Goal: Transaction & Acquisition: Purchase product/service

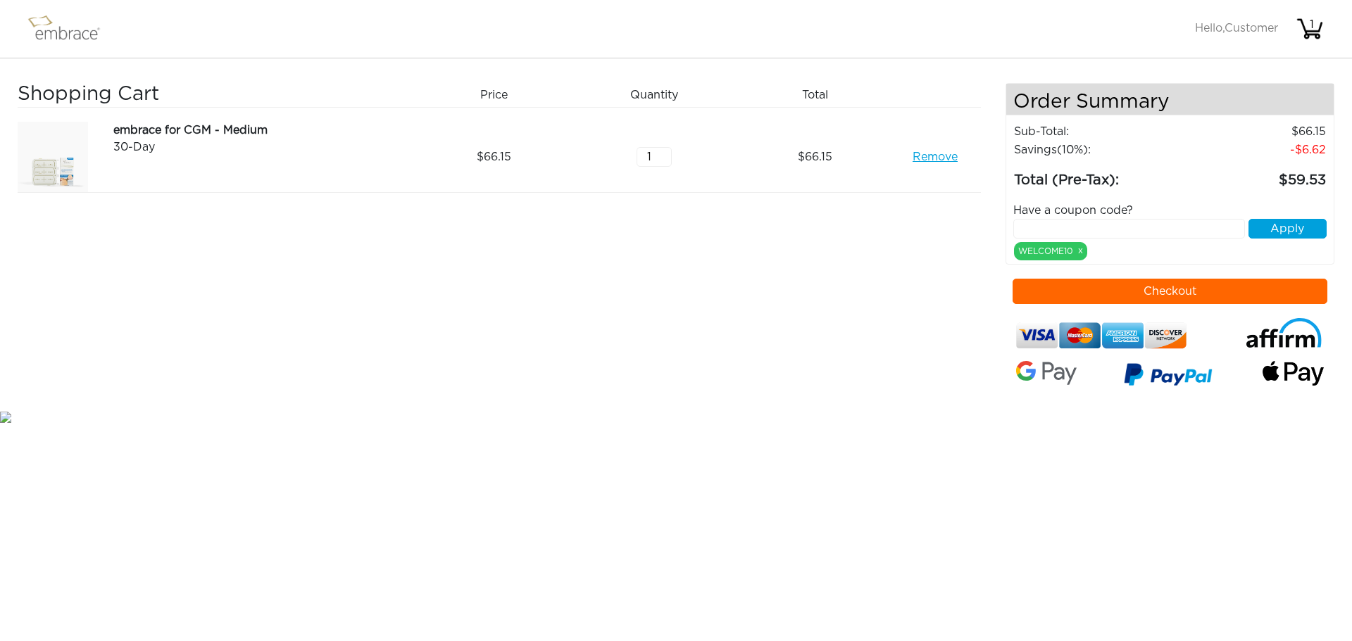
click at [938, 160] on link "Remove" at bounding box center [934, 157] width 45 height 17
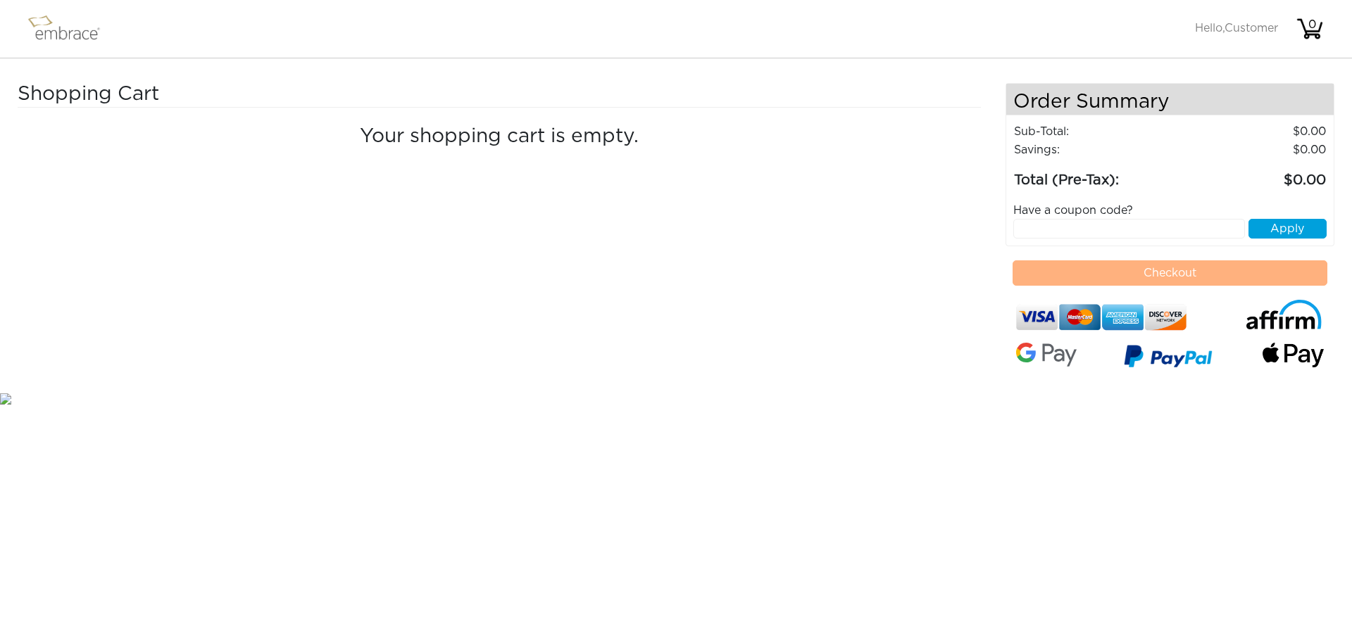
click at [65, 43] on img at bounding box center [71, 28] width 92 height 35
click at [66, 32] on img at bounding box center [71, 28] width 92 height 35
click at [1221, 27] on span "Hello, Customer" at bounding box center [1236, 28] width 83 height 11
click at [1312, 26] on div "0" at bounding box center [1312, 24] width 28 height 17
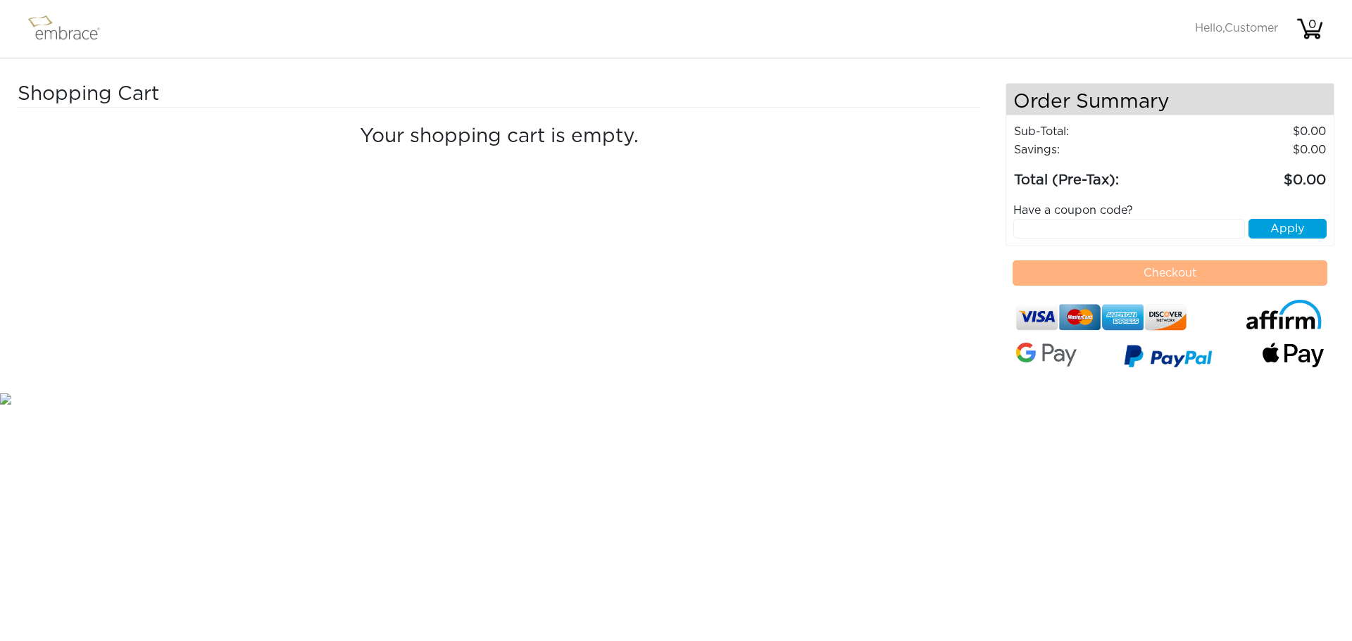
click at [77, 34] on img at bounding box center [71, 28] width 92 height 35
click at [38, 20] on img at bounding box center [71, 28] width 92 height 35
